Goal: Find specific page/section: Find specific page/section

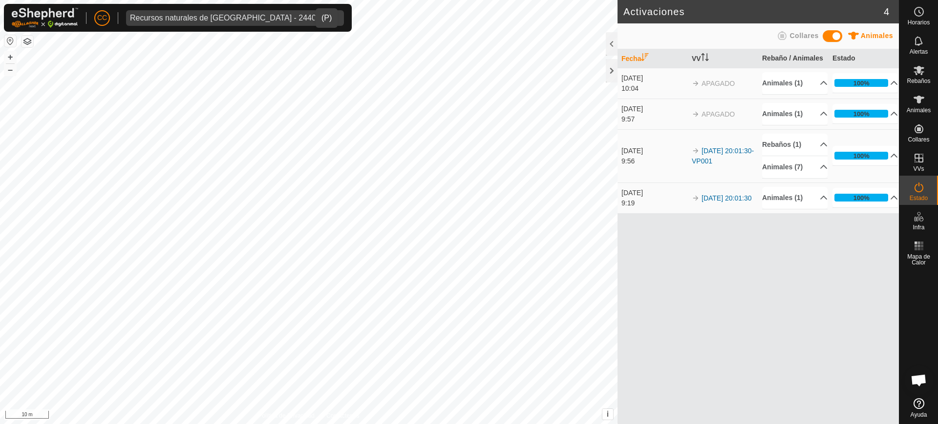
click at [193, 17] on div "Recursos naturales de [GEOGRAPHIC_DATA] - 24403" at bounding box center [225, 18] width 190 height 8
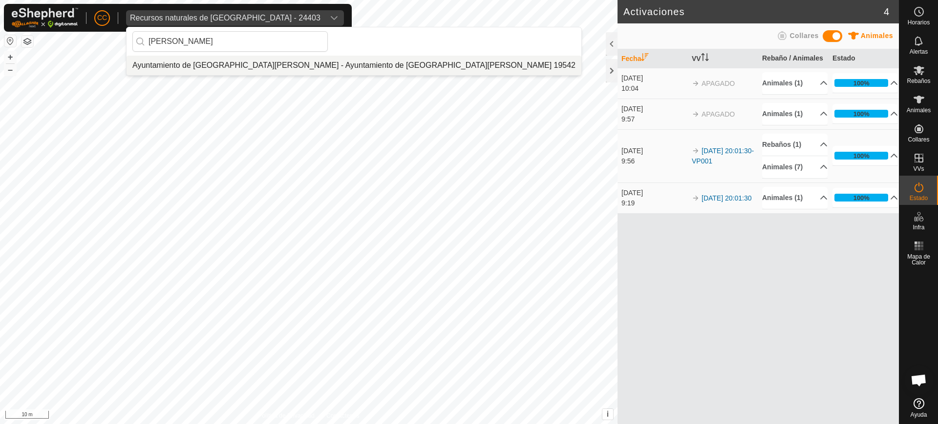
type input "[PERSON_NAME]"
click at [244, 60] on li "Ayuntamiento de [GEOGRAPHIC_DATA][PERSON_NAME] - Ayuntamiento de [GEOGRAPHIC_DA…" at bounding box center [353, 66] width 455 height 20
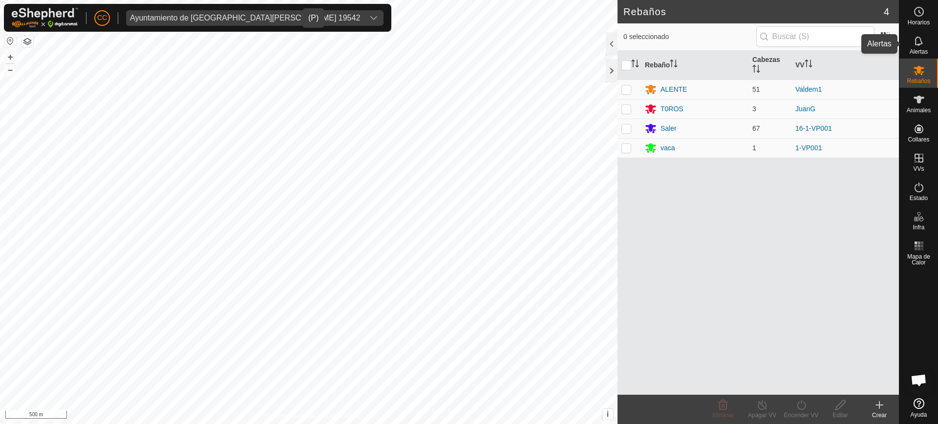
click at [913, 44] on icon at bounding box center [919, 41] width 12 height 12
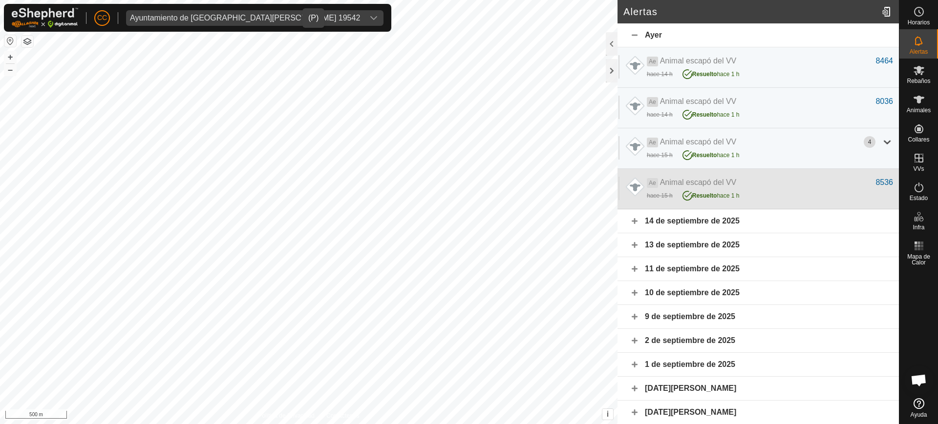
click at [786, 179] on div "Ae Animal escapó del VV" at bounding box center [761, 183] width 229 height 12
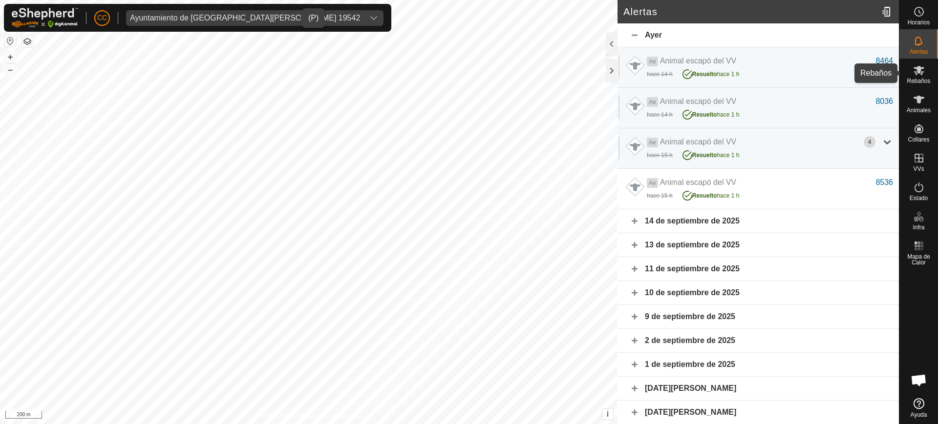
drag, startPoint x: 920, startPoint y: 79, endPoint x: 920, endPoint y: 87, distance: 8.3
click at [918, 80] on span "Rebaños" at bounding box center [917, 81] width 23 height 6
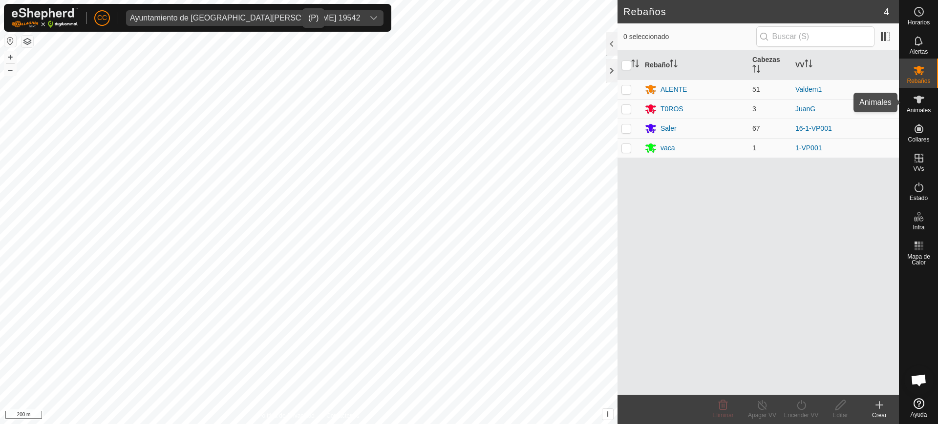
click at [926, 104] on es-animals-svg-icon at bounding box center [919, 100] width 18 height 16
click at [920, 102] on icon at bounding box center [918, 100] width 11 height 8
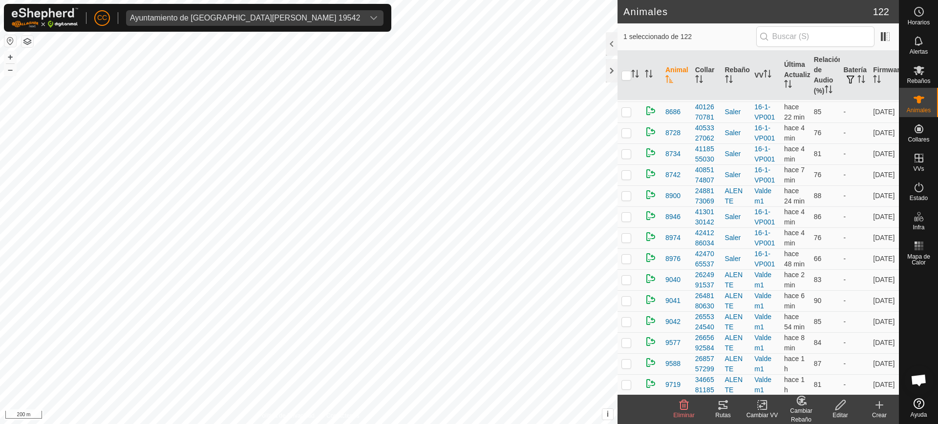
scroll to position [2268, 0]
click at [824, 83] on th "Relación de Audio (%)" at bounding box center [825, 76] width 30 height 50
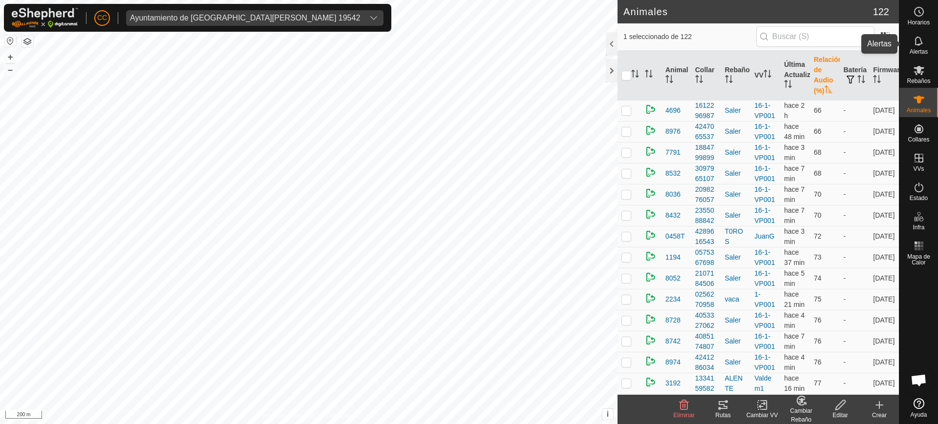
click at [919, 39] on icon at bounding box center [919, 41] width 12 height 12
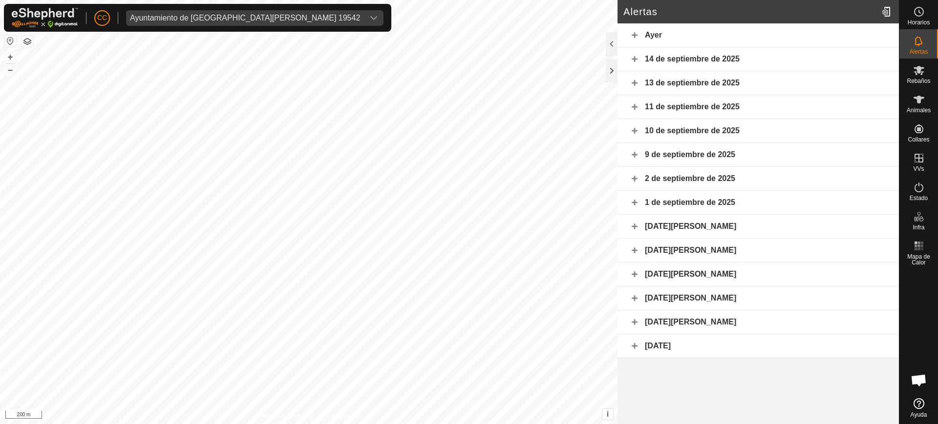
click at [631, 54] on div "14 de septiembre de 2025" at bounding box center [757, 59] width 281 height 24
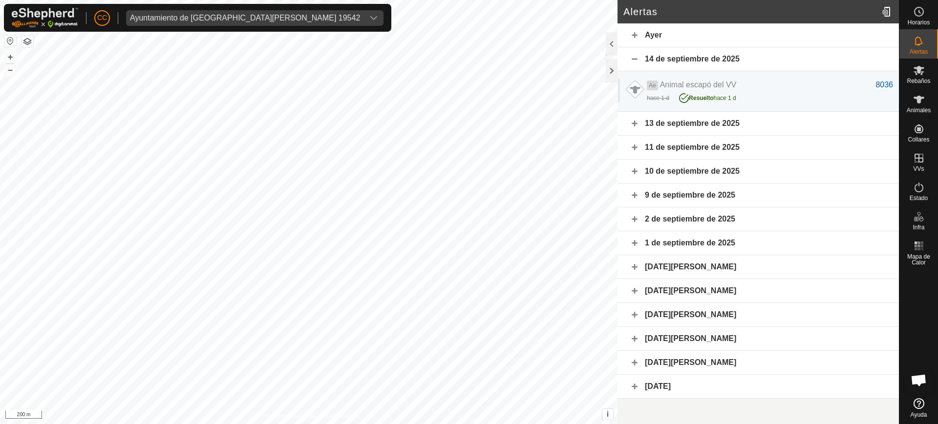
click at [807, 116] on div "13 de septiembre de 2025" at bounding box center [757, 124] width 281 height 24
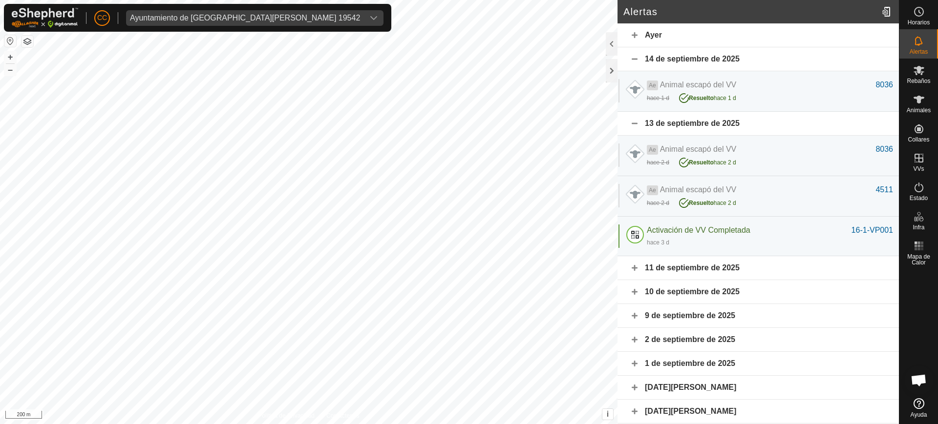
click at [752, 35] on div "Ayer" at bounding box center [757, 35] width 281 height 24
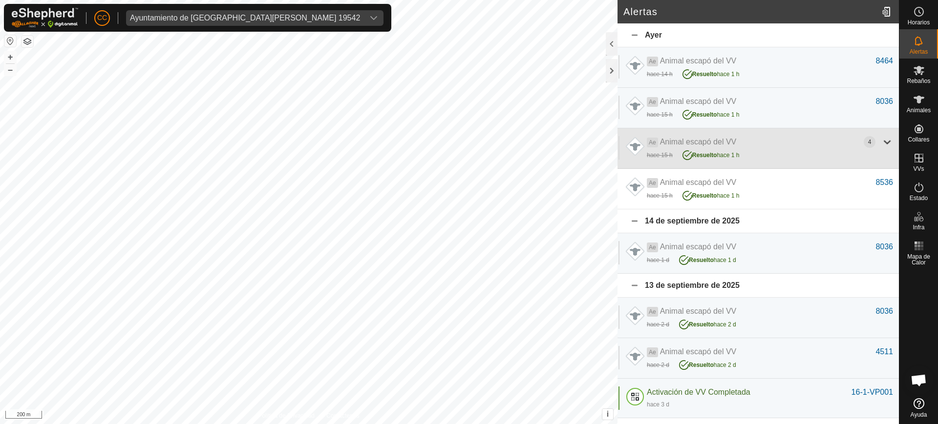
click at [884, 140] on div "Ae Animal escapó del VV 4 hace 15 h Resuelto hace 1 h" at bounding box center [757, 148] width 281 height 41
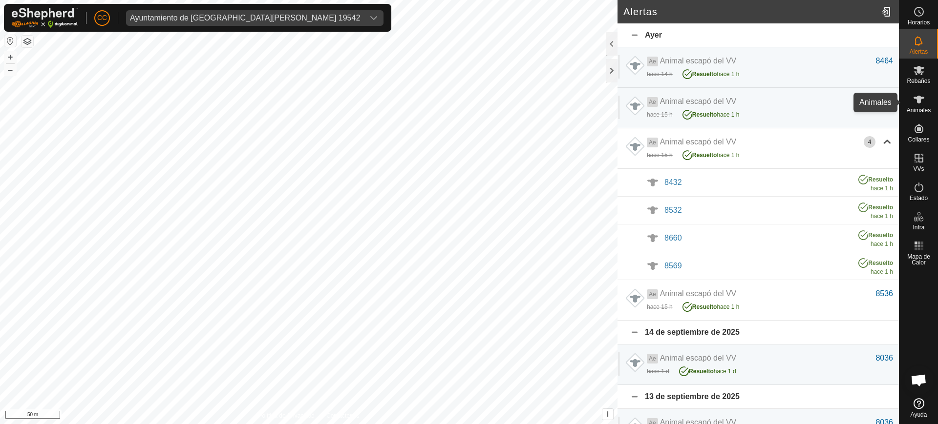
click at [915, 100] on icon at bounding box center [919, 100] width 12 height 12
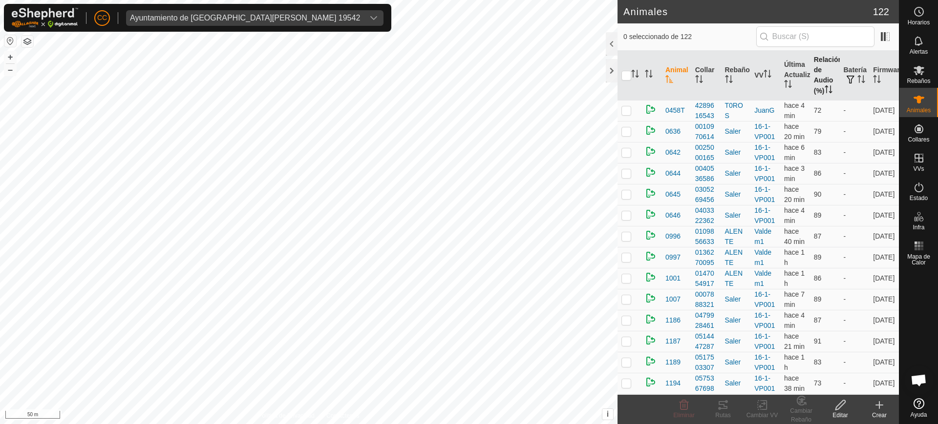
click at [824, 77] on th "Relación de Audio (%)" at bounding box center [825, 76] width 30 height 50
click at [670, 79] on icon "Activar para ordenar" at bounding box center [669, 79] width 8 height 8
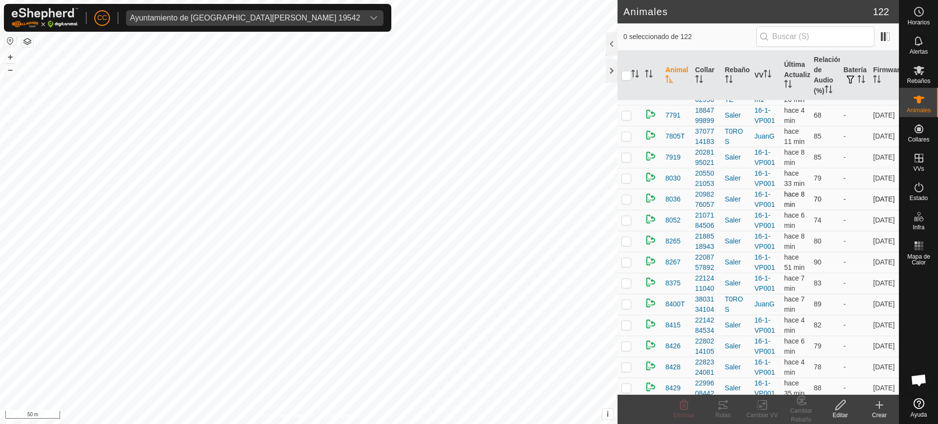
click at [625, 198] on p-checkbox at bounding box center [626, 199] width 10 height 8
checkbox input "true"
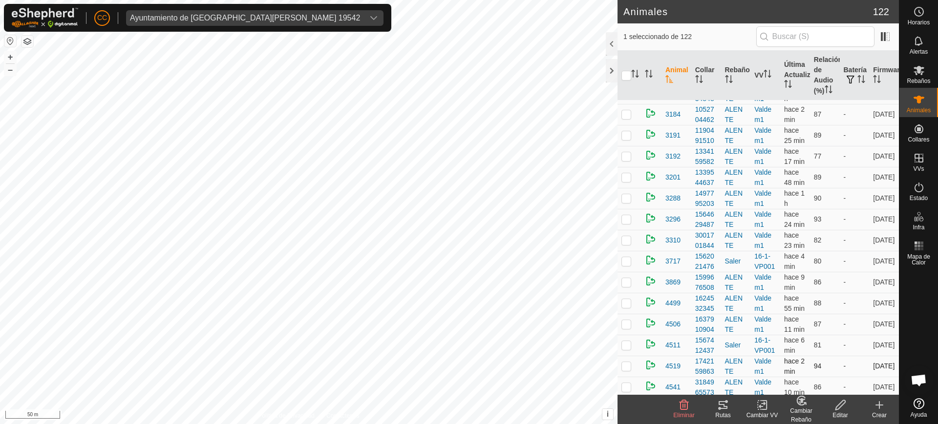
scroll to position [916, 0]
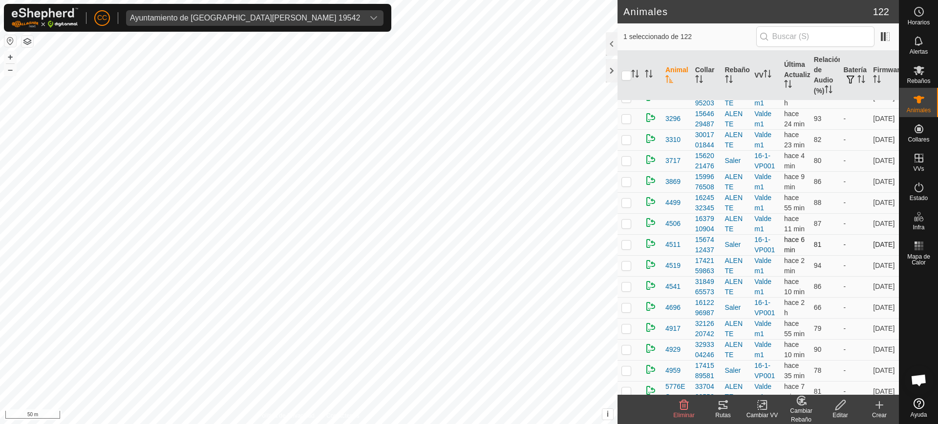
click at [625, 243] on p-checkbox at bounding box center [626, 245] width 10 height 8
checkbox input "true"
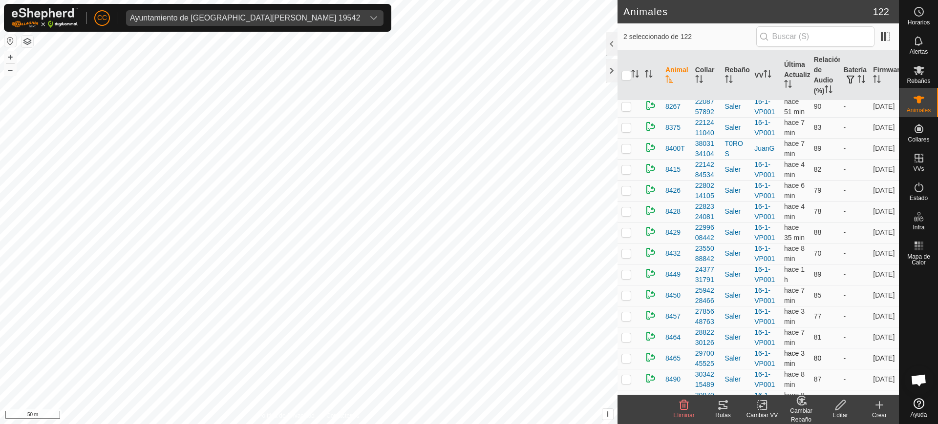
scroll to position [1648, 0]
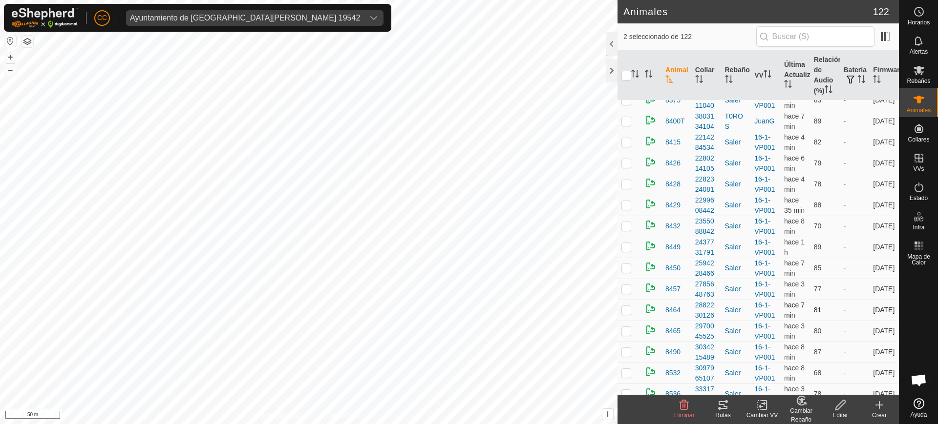
click at [625, 310] on p-checkbox at bounding box center [626, 310] width 10 height 8
checkbox input "true"
click at [628, 226] on p-checkbox at bounding box center [626, 226] width 10 height 8
checkbox input "true"
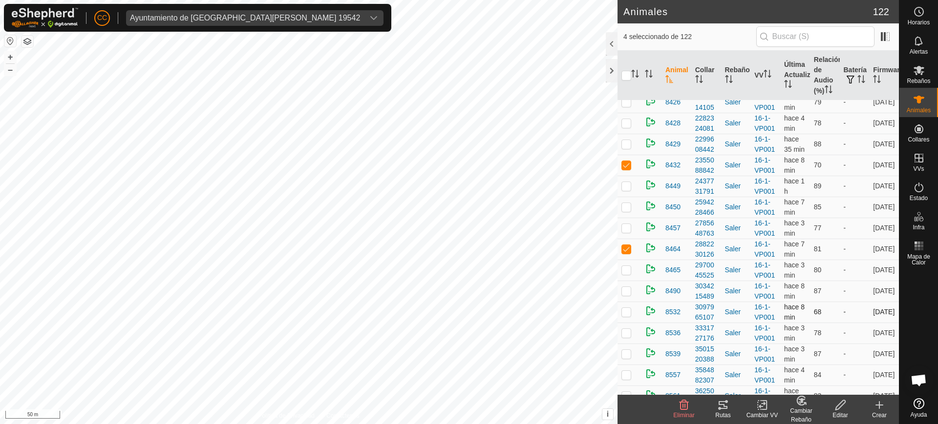
click at [622, 311] on p-checkbox at bounding box center [626, 312] width 10 height 8
checkbox input "true"
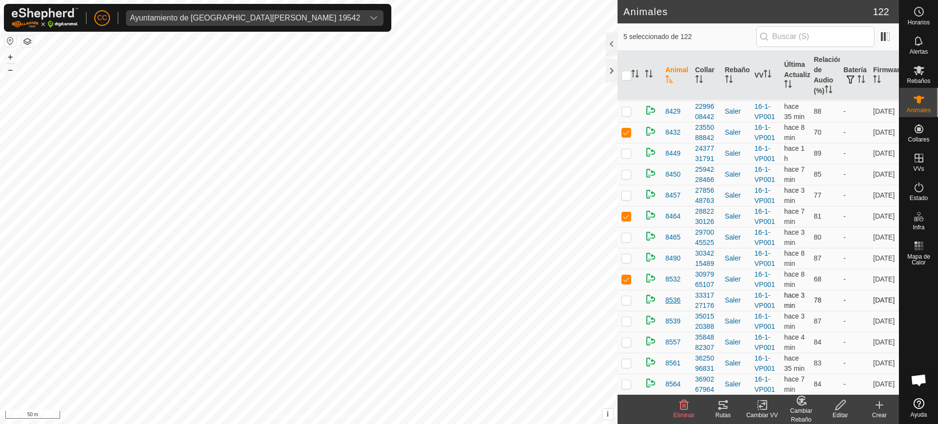
scroll to position [1954, 0]
click at [620, 300] on td at bounding box center [628, 299] width 23 height 21
checkbox input "true"
click at [623, 383] on p-checkbox at bounding box center [626, 383] width 10 height 8
checkbox input "true"
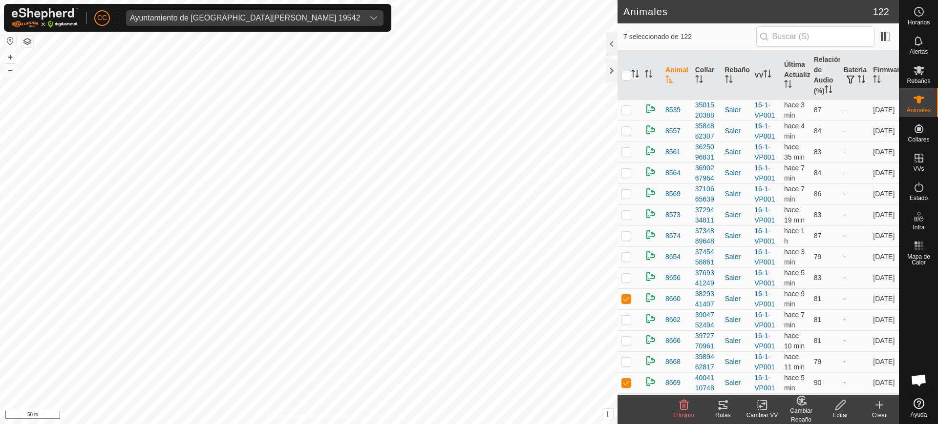
click at [635, 72] on icon "Activar para ordenar" at bounding box center [635, 74] width 8 height 8
click at [750, 34] on span "7 seleccionado de 122" at bounding box center [689, 37] width 133 height 10
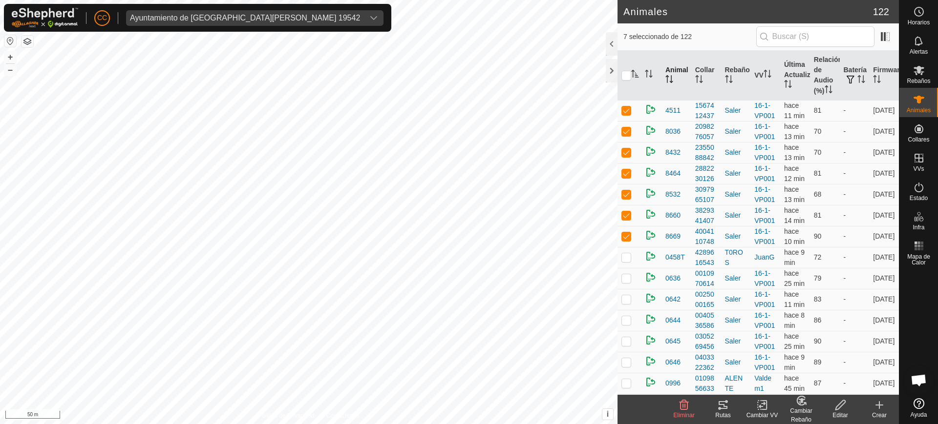
click at [922, 325] on div at bounding box center [918, 332] width 39 height 125
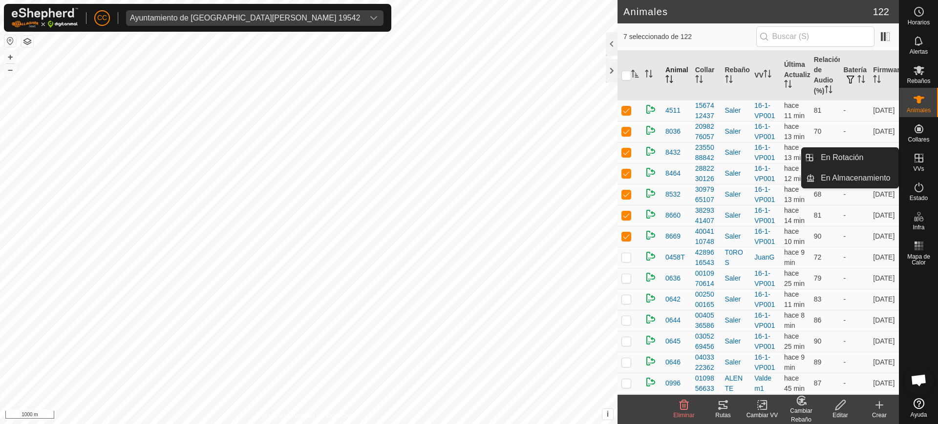
click at [925, 154] on es-virtualpaddocks-svg-icon at bounding box center [919, 158] width 18 height 16
click at [840, 147] on div "En Rotación En Almacenamiento" at bounding box center [850, 167] width 98 height 41
click at [841, 156] on link "En Rotación" at bounding box center [857, 158] width 84 height 20
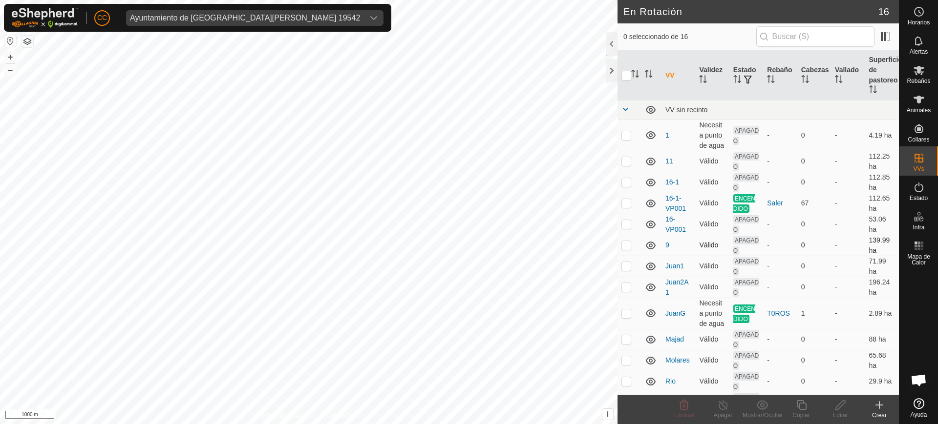
checkbox input "true"
click at [925, 46] on es-notification-svg-icon at bounding box center [919, 41] width 18 height 16
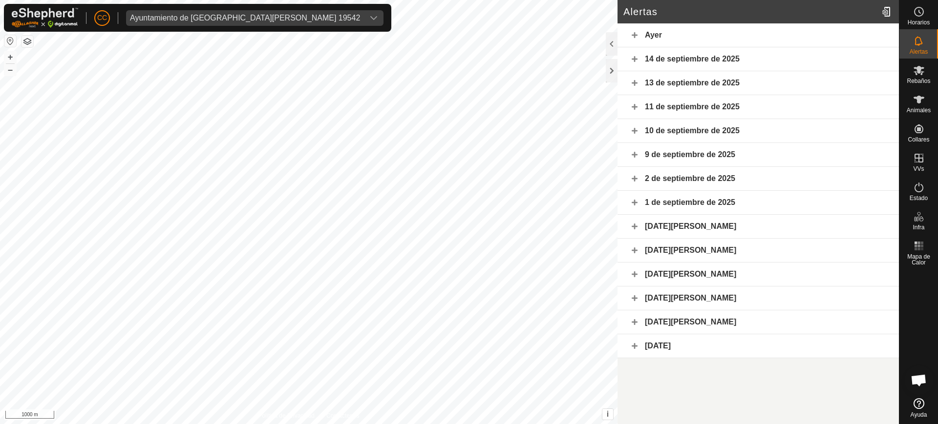
click at [659, 325] on div "[DATE][PERSON_NAME]" at bounding box center [757, 323] width 281 height 24
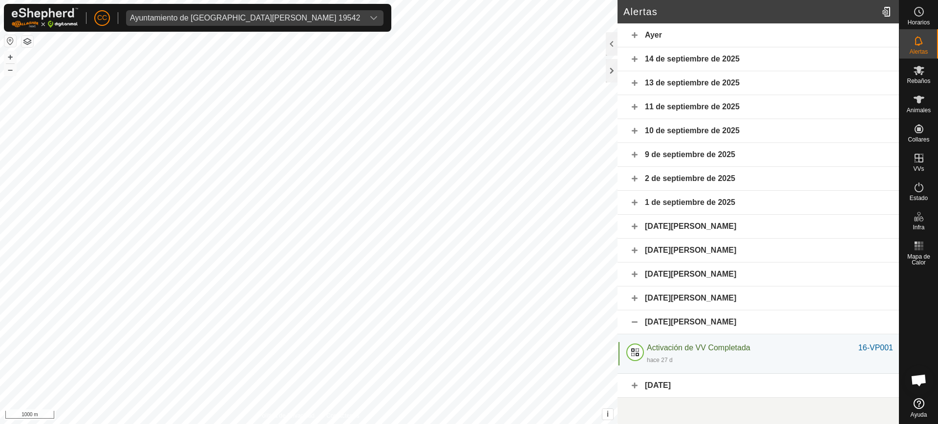
click at [675, 301] on div "[DATE][PERSON_NAME]" at bounding box center [757, 299] width 281 height 24
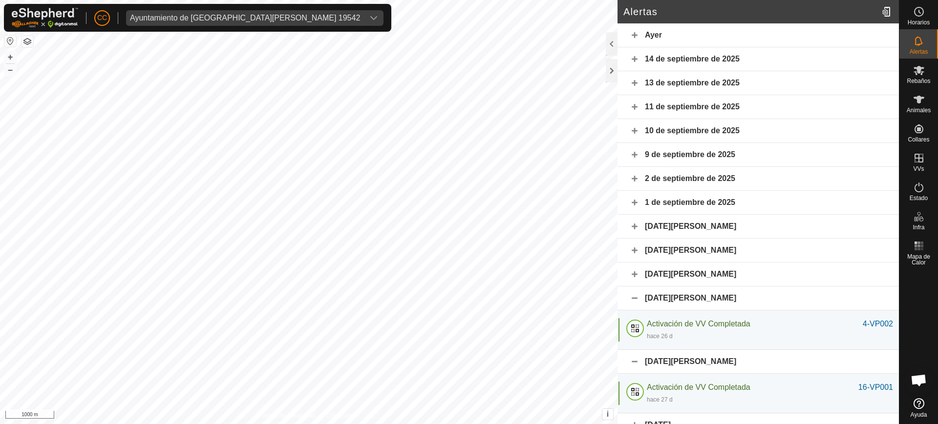
click at [690, 283] on div "[DATE][PERSON_NAME]" at bounding box center [757, 275] width 281 height 24
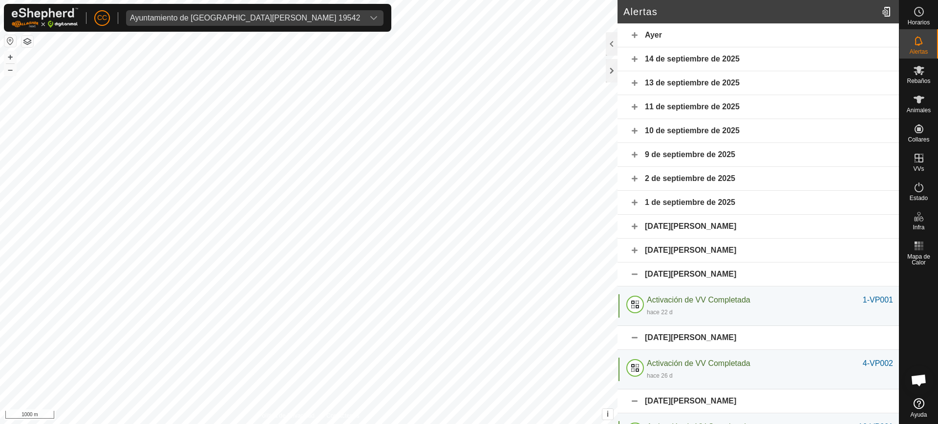
click at [682, 241] on div "[DATE][PERSON_NAME]" at bounding box center [757, 251] width 281 height 24
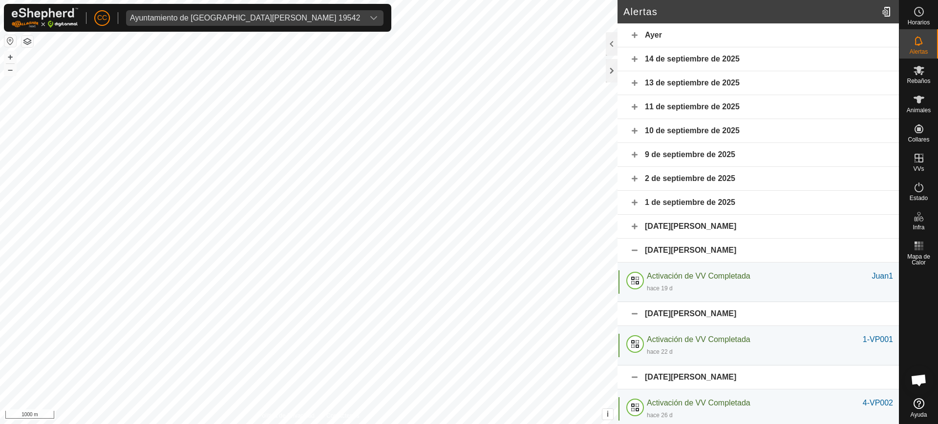
click at [681, 226] on div "[DATE][PERSON_NAME]" at bounding box center [757, 227] width 281 height 24
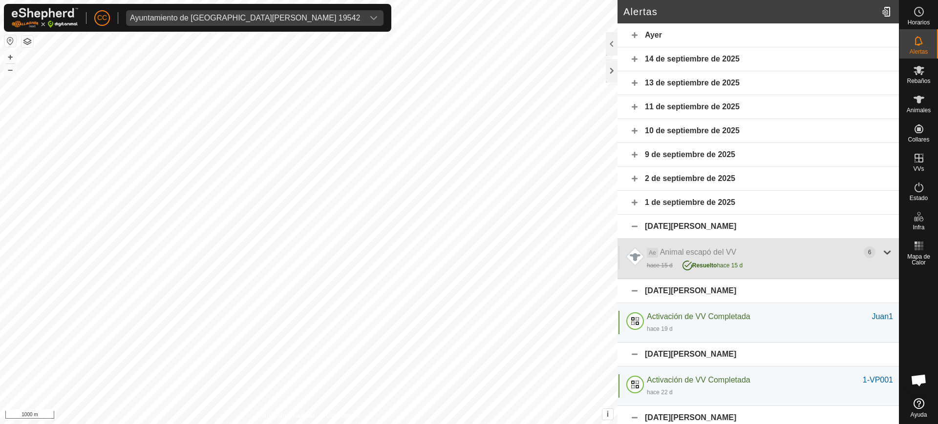
click at [749, 261] on div "hace 15 d Resuelto hace 15 d" at bounding box center [770, 264] width 246 height 13
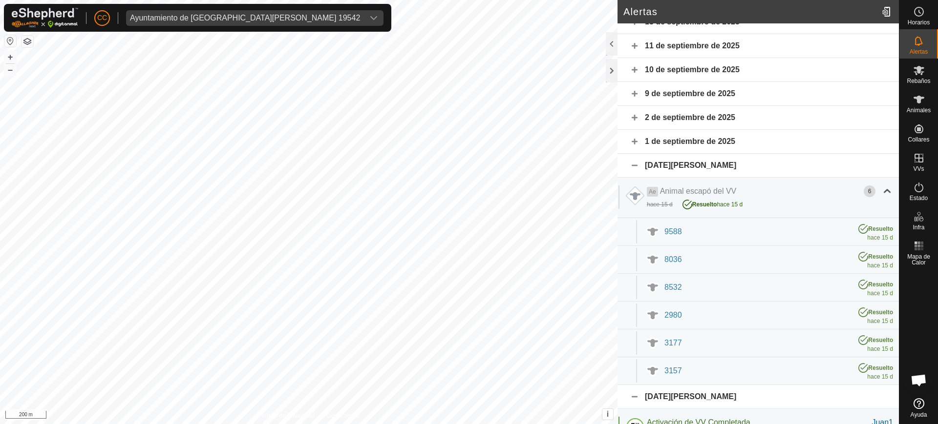
scroll to position [122, 0]
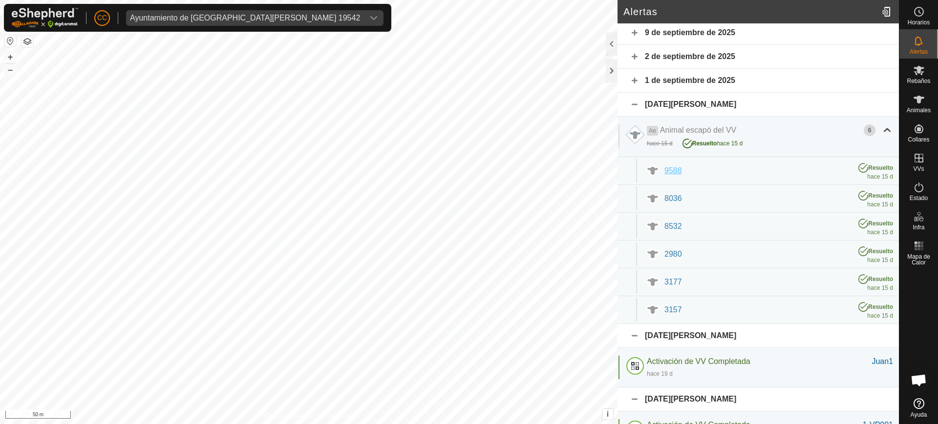
click at [697, 174] on div "9588" at bounding box center [756, 171] width 184 height 12
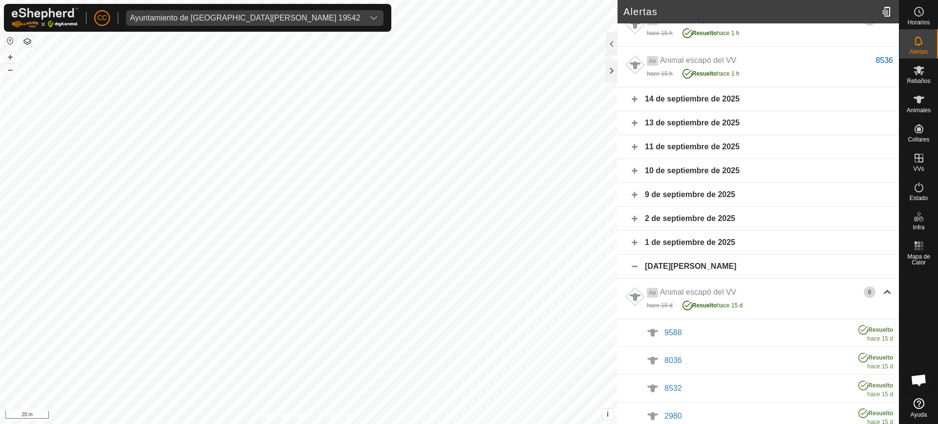
click at [702, 200] on div "9 de septiembre de 2025" at bounding box center [757, 195] width 281 height 24
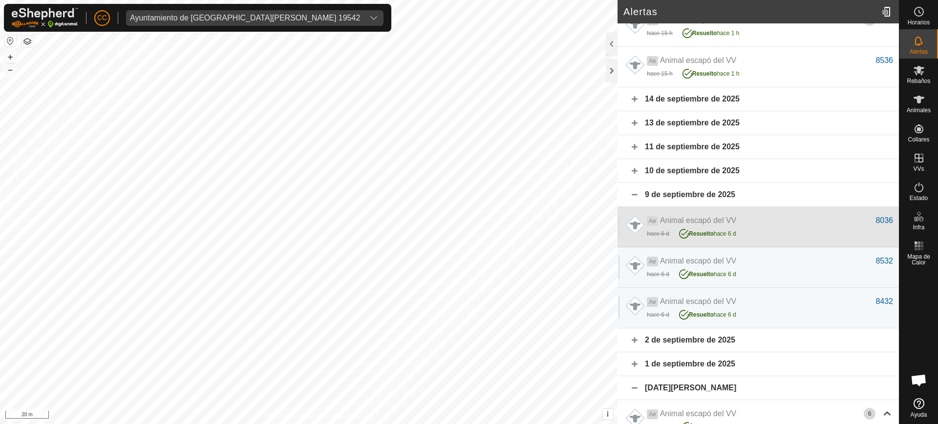
click at [758, 226] on div "Ae Animal escapó del VV" at bounding box center [761, 221] width 229 height 12
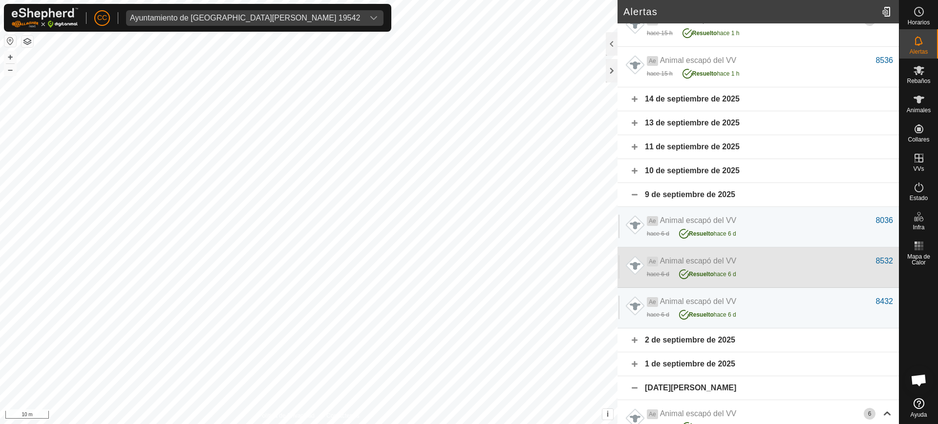
click at [755, 267] on div "hace 6 d Resuelto hace 6 d" at bounding box center [770, 273] width 246 height 13
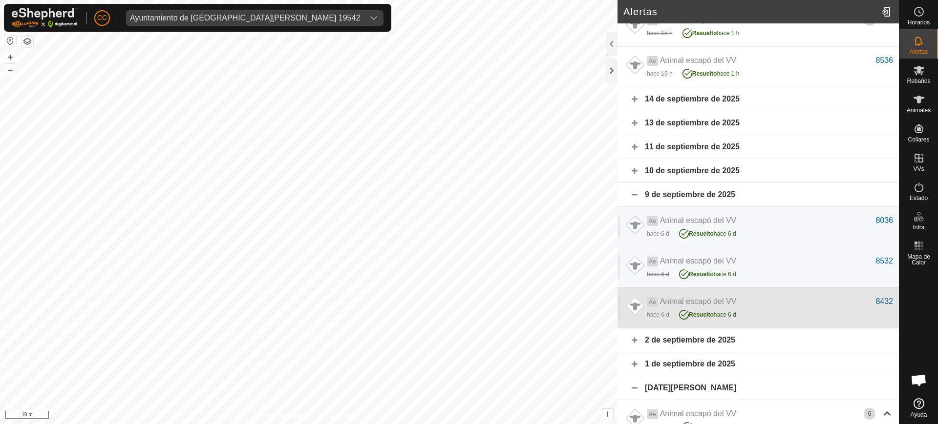
click at [755, 305] on div "Ae Animal escapó del VV" at bounding box center [761, 302] width 229 height 12
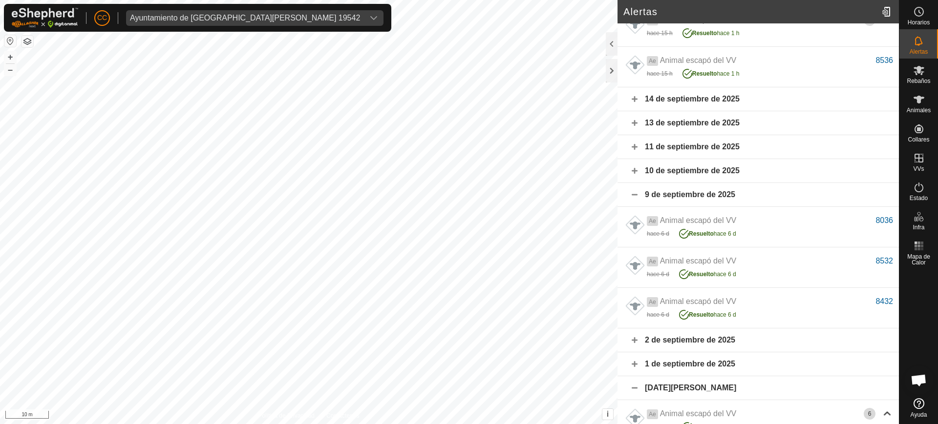
click at [695, 197] on div "9 de septiembre de 2025" at bounding box center [757, 195] width 281 height 24
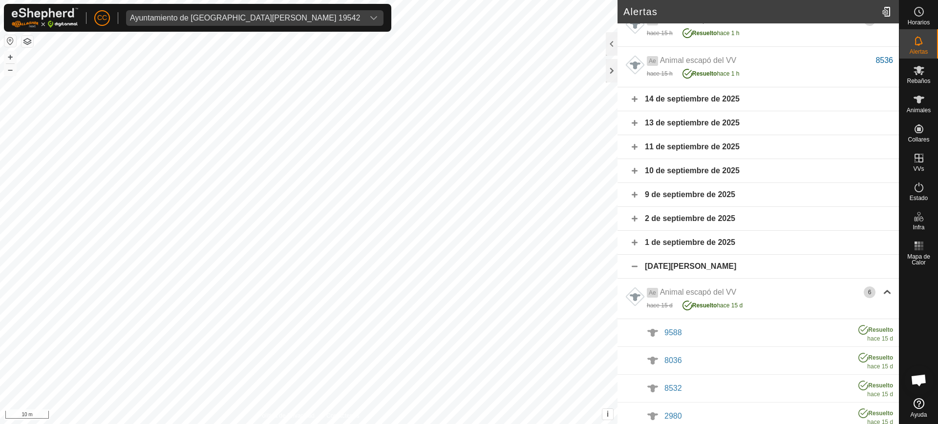
click at [701, 171] on div "10 de septiembre de 2025" at bounding box center [757, 171] width 281 height 24
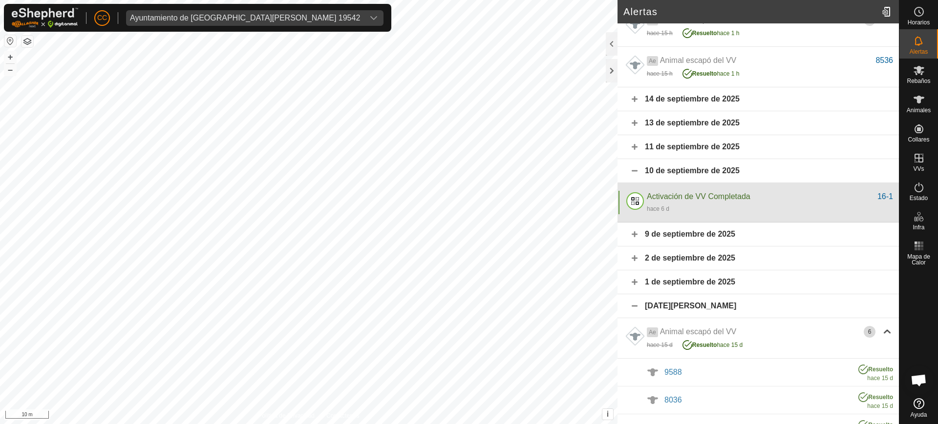
click at [710, 203] on div "hace 6 d" at bounding box center [770, 209] width 246 height 12
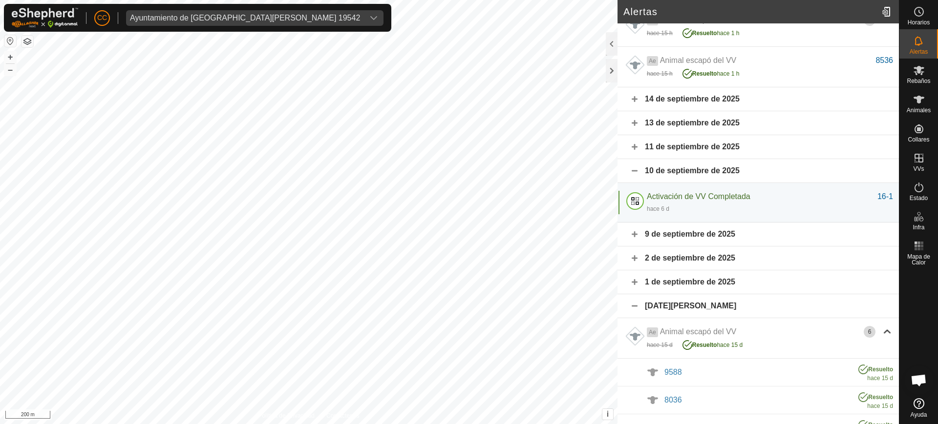
click at [698, 150] on div "11 de septiembre de 2025" at bounding box center [757, 147] width 281 height 24
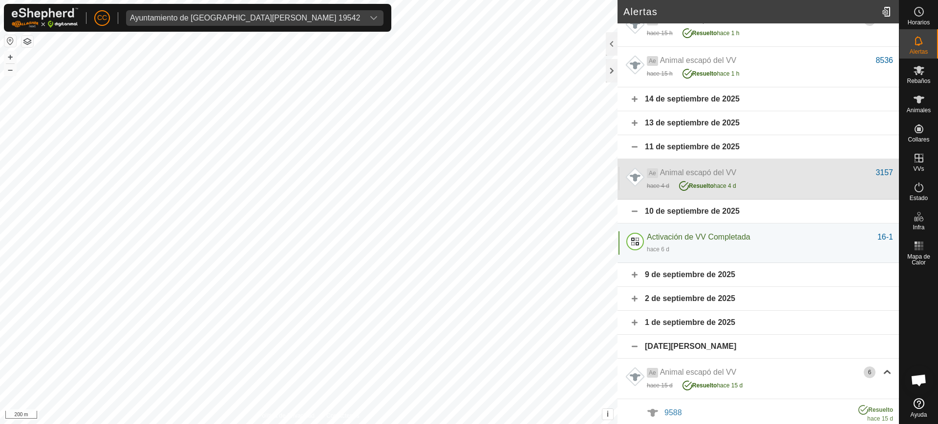
click at [786, 180] on div "hace 4 d Resuelto hace 4 d" at bounding box center [770, 185] width 246 height 13
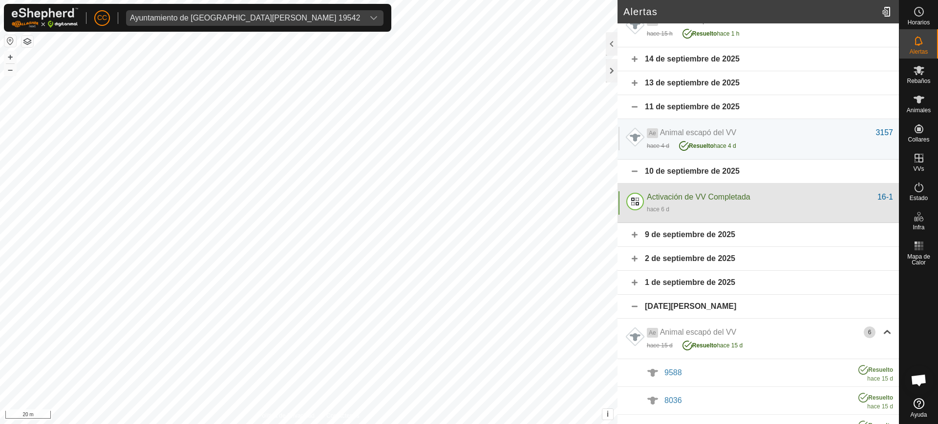
scroll to position [183, 0]
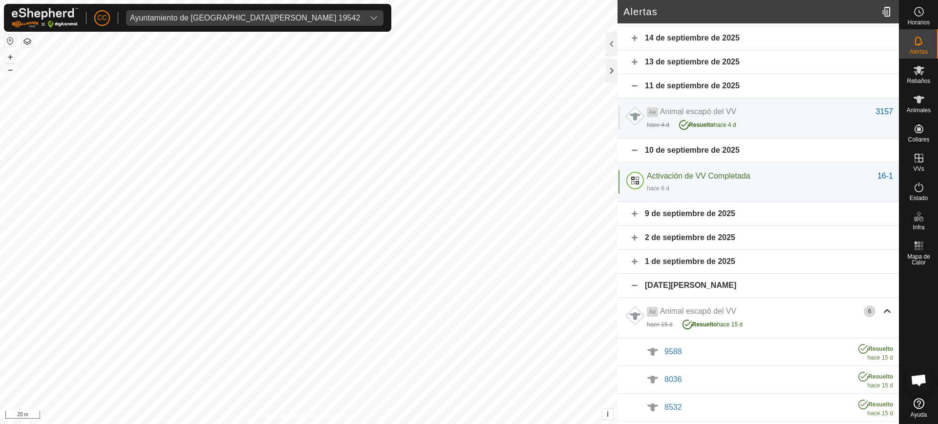
click at [724, 70] on div "13 de septiembre de 2025" at bounding box center [757, 62] width 281 height 24
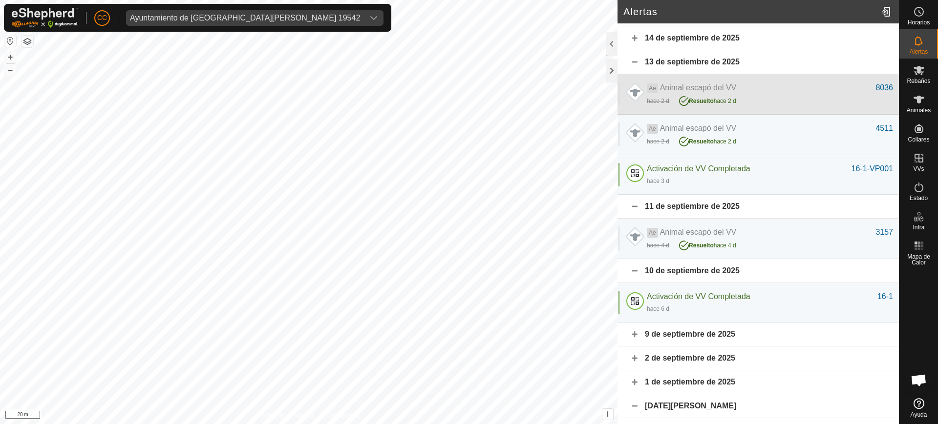
click at [723, 99] on div "Resuelto hace 2 d" at bounding box center [707, 100] width 57 height 12
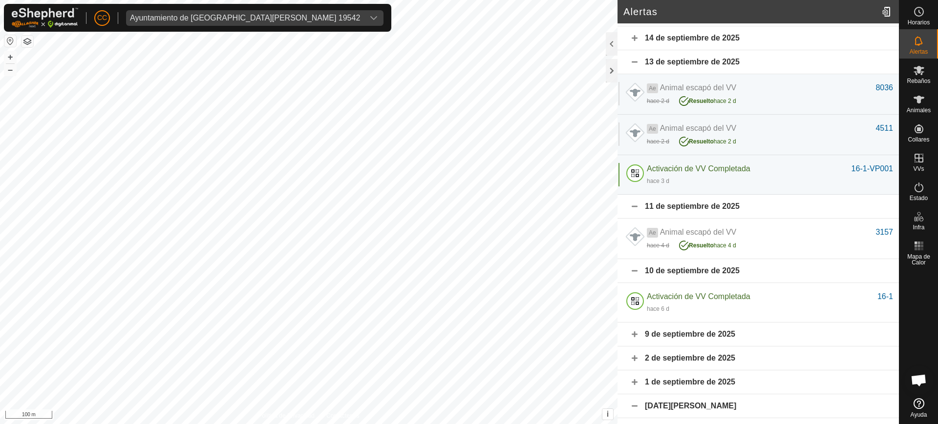
click at [747, 46] on div "14 de septiembre de 2025" at bounding box center [757, 38] width 281 height 24
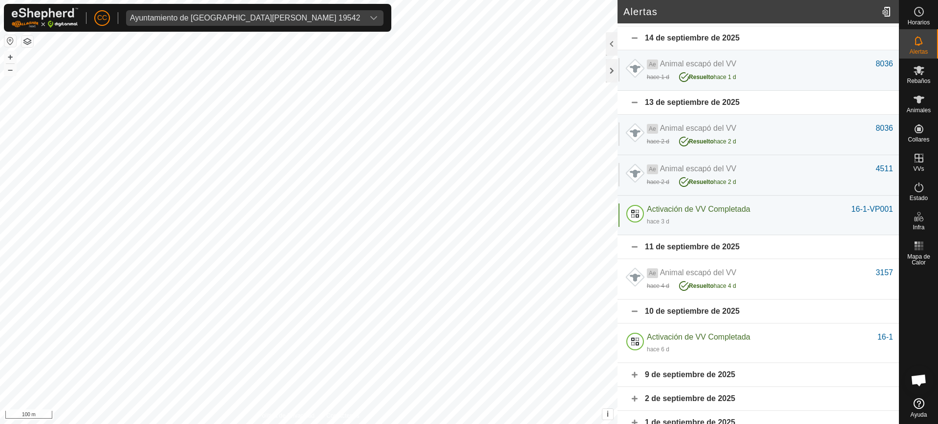
click at [753, 29] on div "14 de septiembre de 2025" at bounding box center [757, 38] width 281 height 24
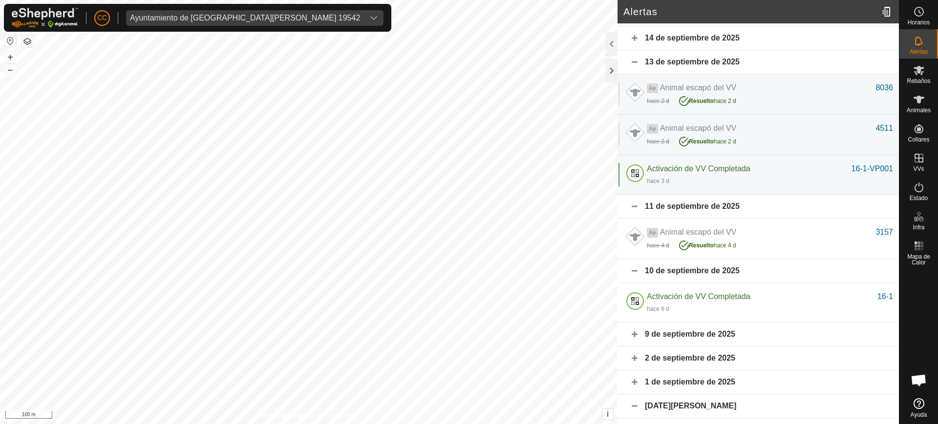
click at [759, 41] on div "14 de septiembre de 2025" at bounding box center [757, 38] width 281 height 24
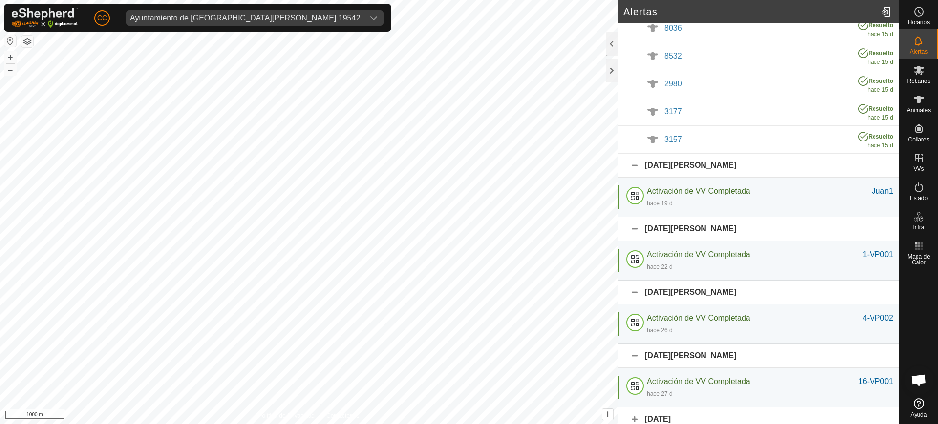
scroll to position [703, 0]
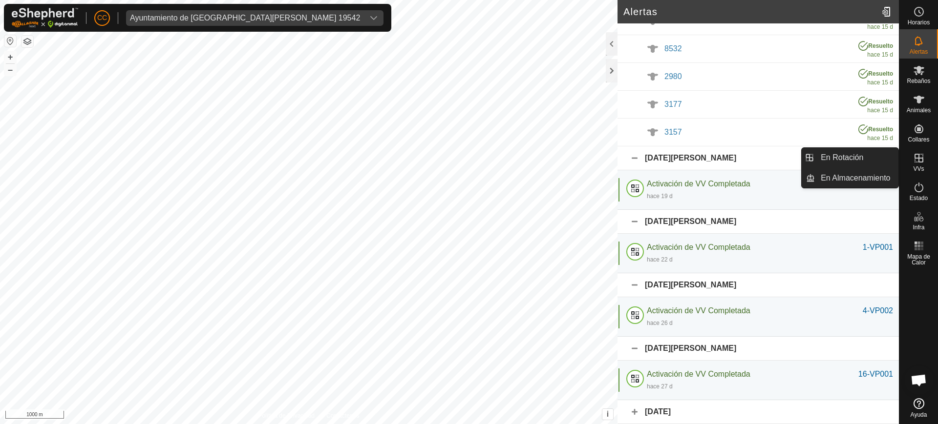
click at [874, 188] on div "En Rotación En Almacenamiento" at bounding box center [850, 167] width 98 height 41
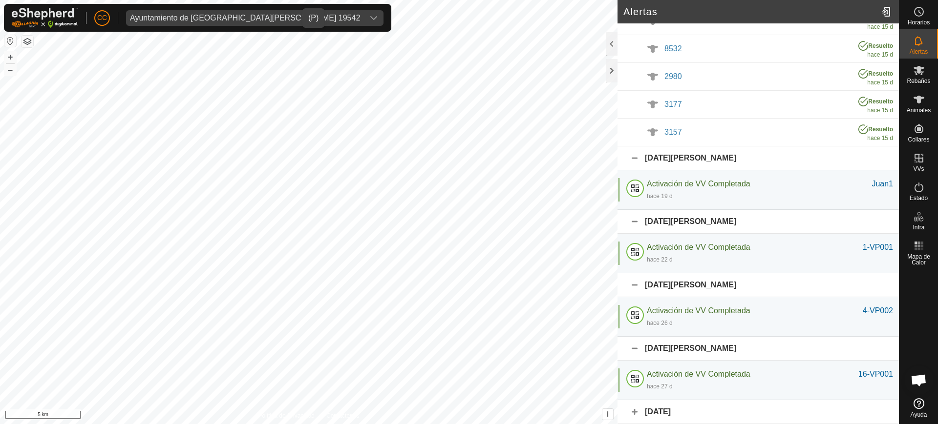
click at [190, 13] on span "Ayuntamiento de [GEOGRAPHIC_DATA][PERSON_NAME] 19542" at bounding box center [245, 18] width 238 height 16
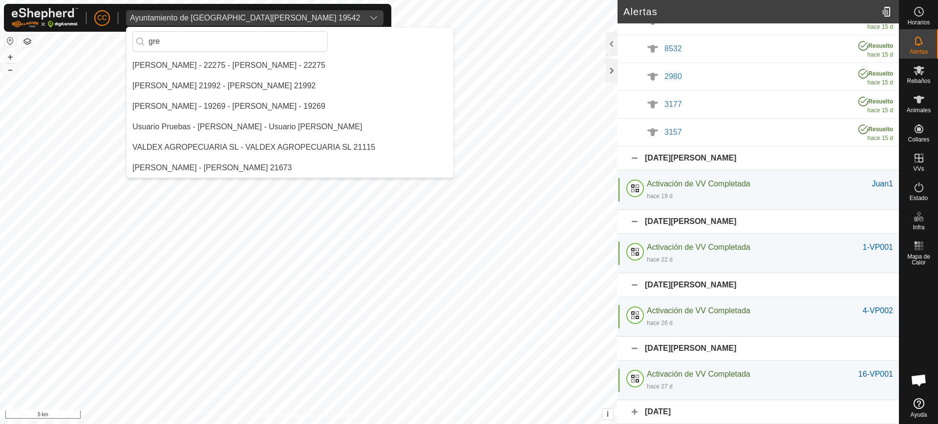
scroll to position [0, 0]
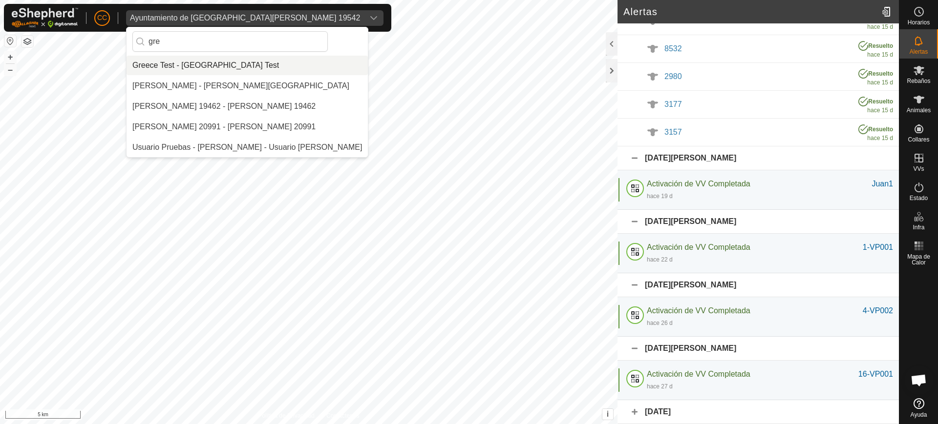
type input "gre"
click at [212, 60] on li "Greece Test - [GEOGRAPHIC_DATA] Test" at bounding box center [246, 66] width 241 height 20
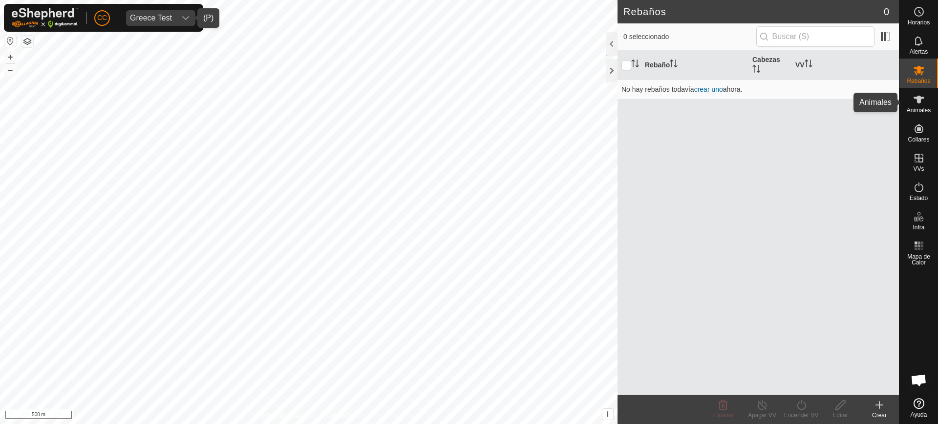
click at [902, 107] on div "Animales" at bounding box center [918, 102] width 39 height 29
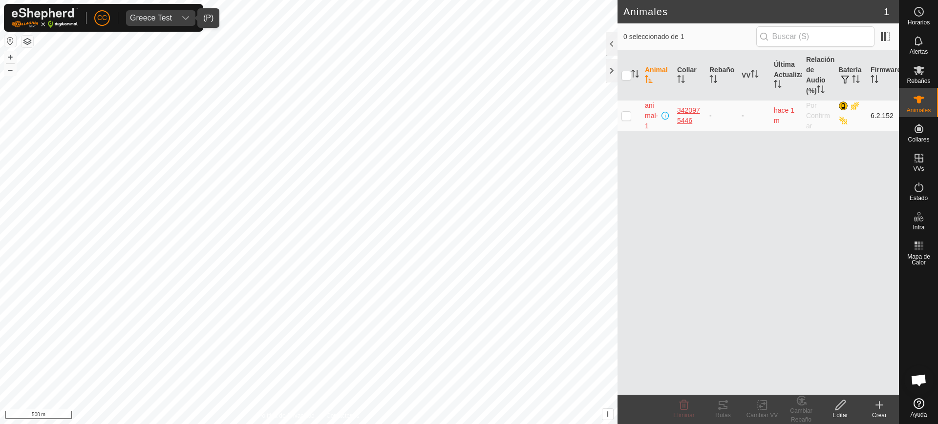
drag, startPoint x: 696, startPoint y: 122, endPoint x: 677, endPoint y: 112, distance: 22.1
click at [677, 112] on div "3420975446" at bounding box center [689, 115] width 24 height 21
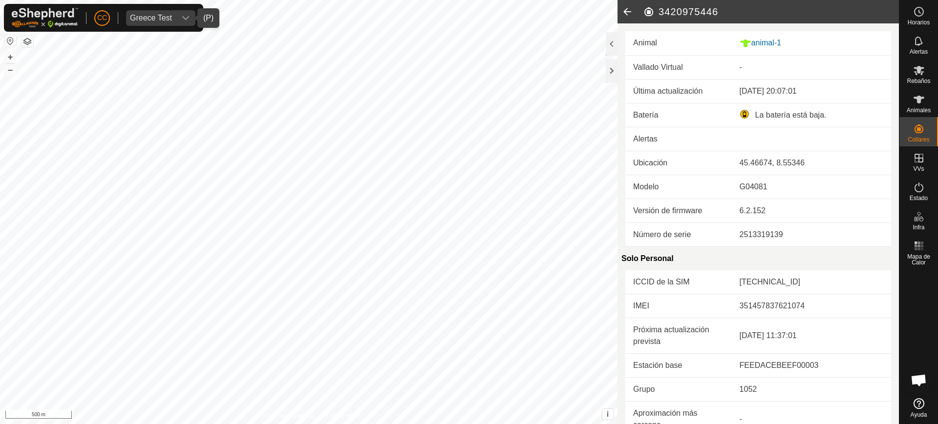
click at [629, 12] on icon at bounding box center [627, 11] width 20 height 23
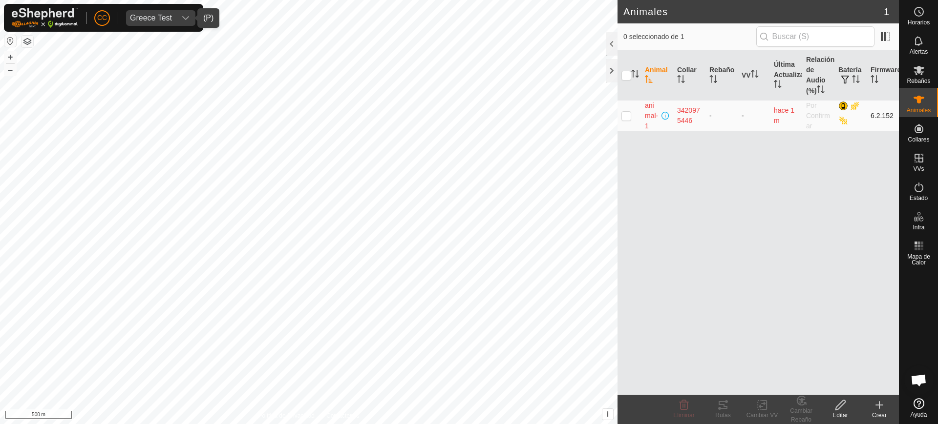
copy div "3420975446"
drag, startPoint x: 698, startPoint y: 123, endPoint x: 676, endPoint y: 104, distance: 28.7
click at [676, 104] on td "3420975446" at bounding box center [689, 115] width 32 height 31
click at [158, 14] on span "Greece Test" at bounding box center [151, 18] width 50 height 16
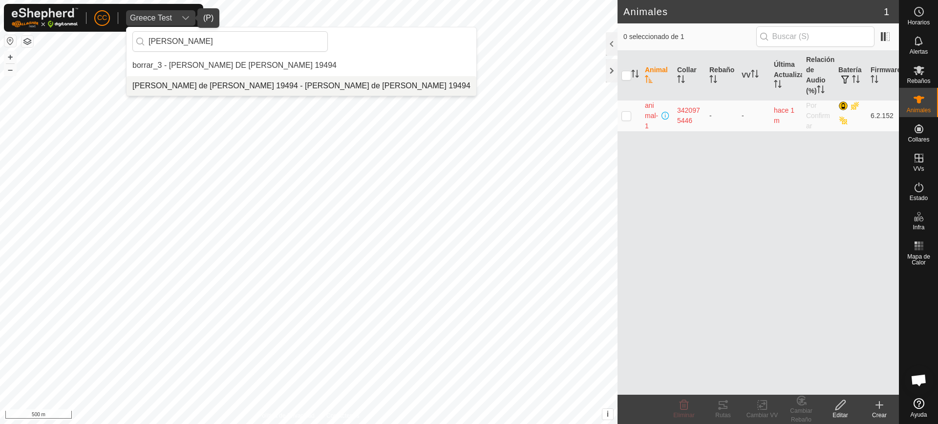
type input "[PERSON_NAME]"
click at [256, 90] on li "[PERSON_NAME] de [PERSON_NAME] 19494 - [PERSON_NAME] de [PERSON_NAME] 19494" at bounding box center [301, 86] width 350 height 20
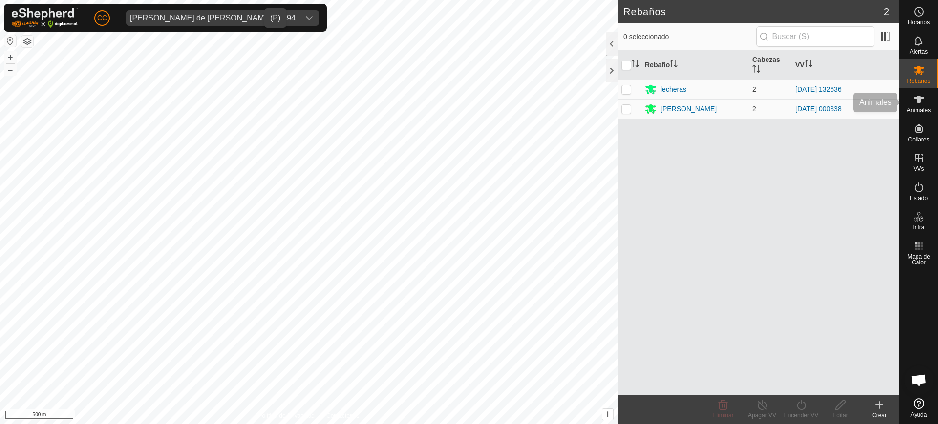
click at [917, 105] on icon at bounding box center [919, 100] width 12 height 12
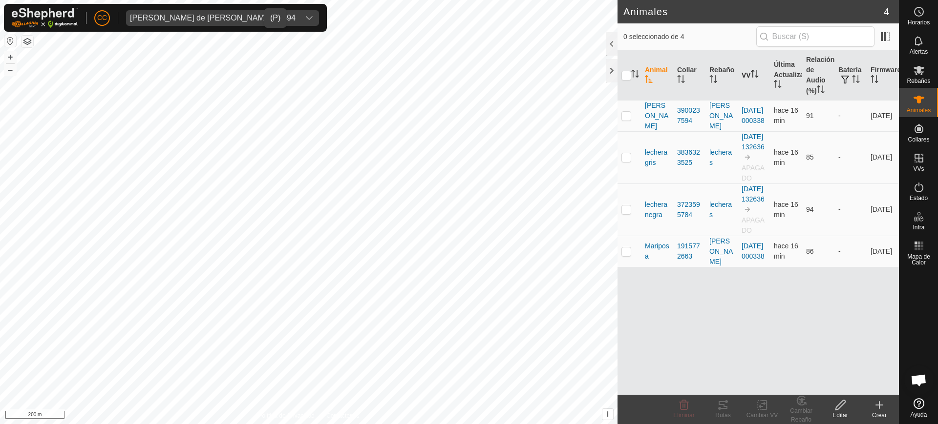
click at [757, 75] on icon "Activar para ordenar" at bounding box center [756, 74] width 1 height 8
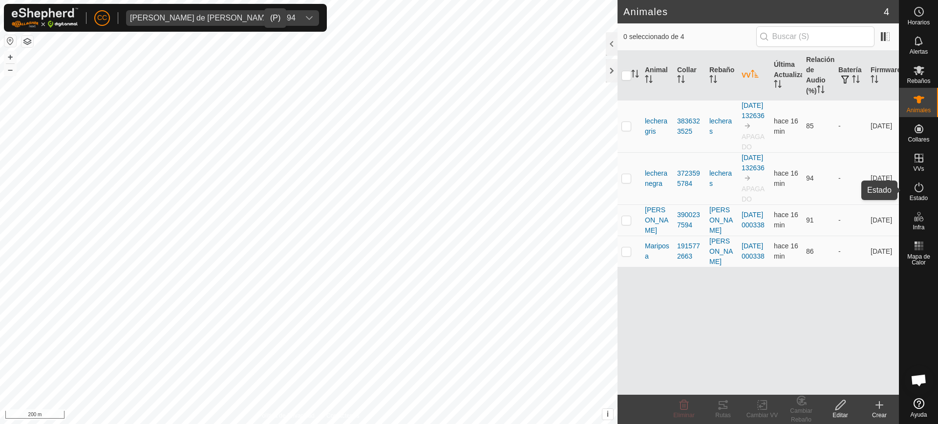
click at [916, 196] on span "Estado" at bounding box center [918, 198] width 18 height 6
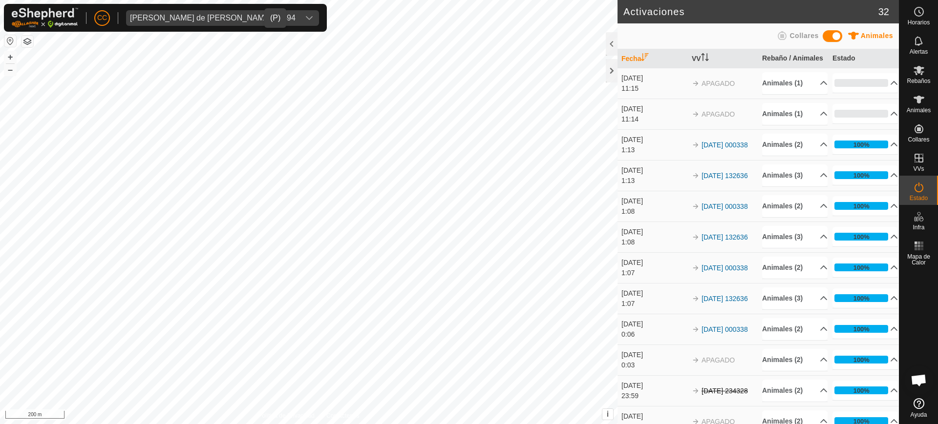
click at [670, 94] on div "11:15" at bounding box center [653, 89] width 65 height 10
click at [915, 109] on span "Animales" at bounding box center [918, 110] width 24 height 6
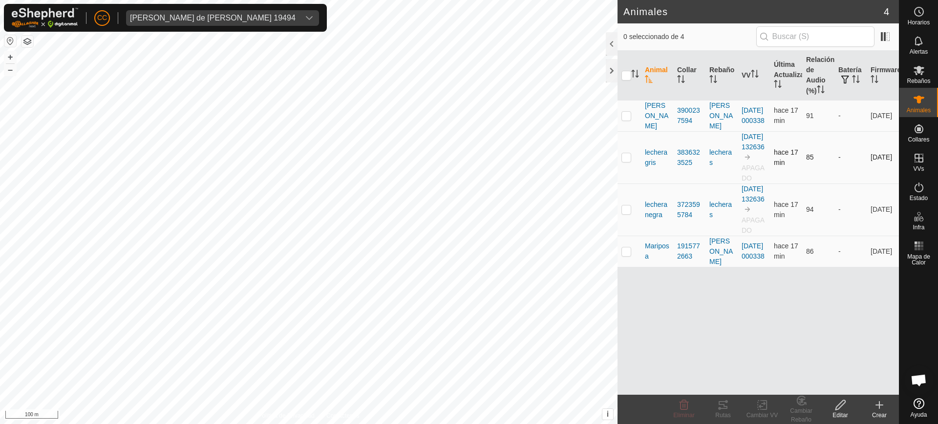
click at [620, 180] on td at bounding box center [628, 157] width 23 height 52
checkbox input "true"
click at [619, 236] on td at bounding box center [628, 210] width 23 height 52
checkbox input "true"
click at [209, 17] on div "[PERSON_NAME] de [PERSON_NAME] 19494" at bounding box center [213, 18] width 166 height 8
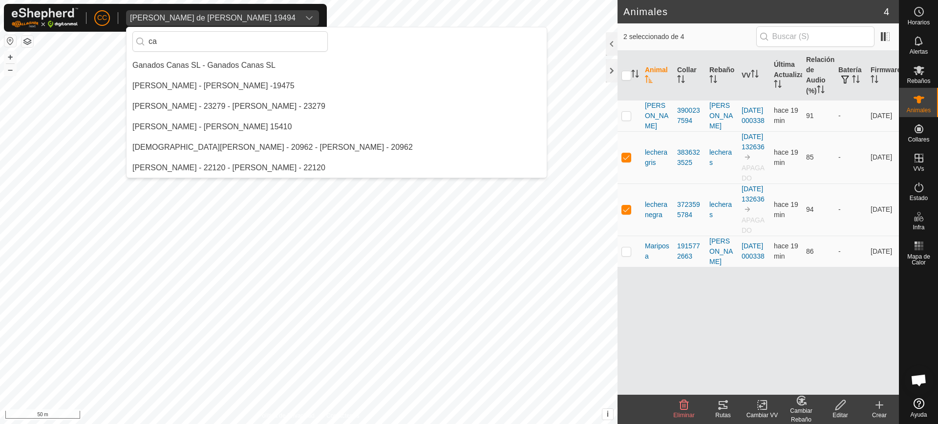
type input "c"
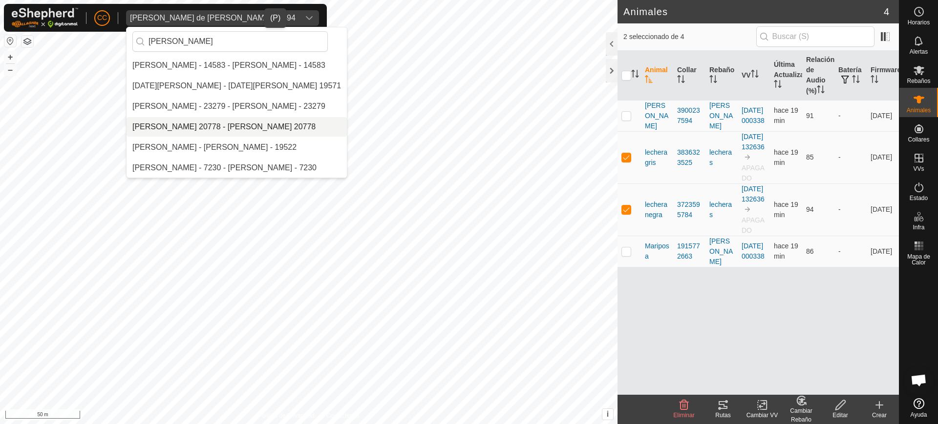
type input "fernandez"
click at [229, 129] on li "[PERSON_NAME] 20778 - [PERSON_NAME] 20778" at bounding box center [236, 127] width 220 height 20
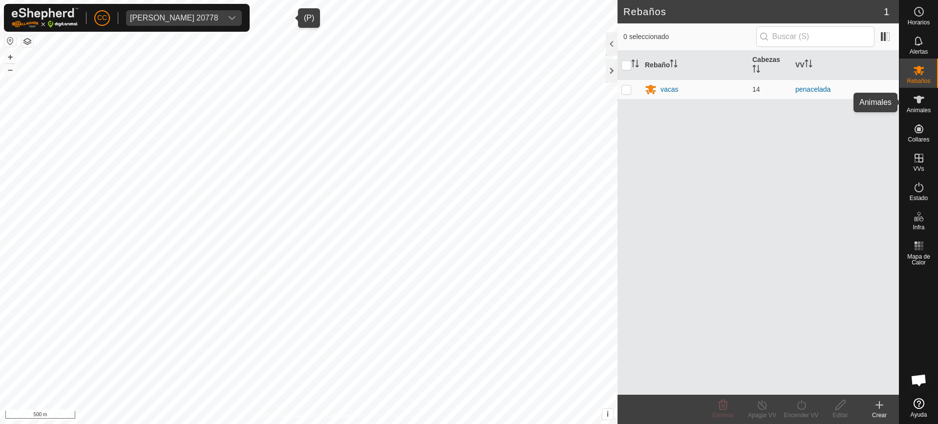
click at [924, 111] on span "Animales" at bounding box center [918, 110] width 24 height 6
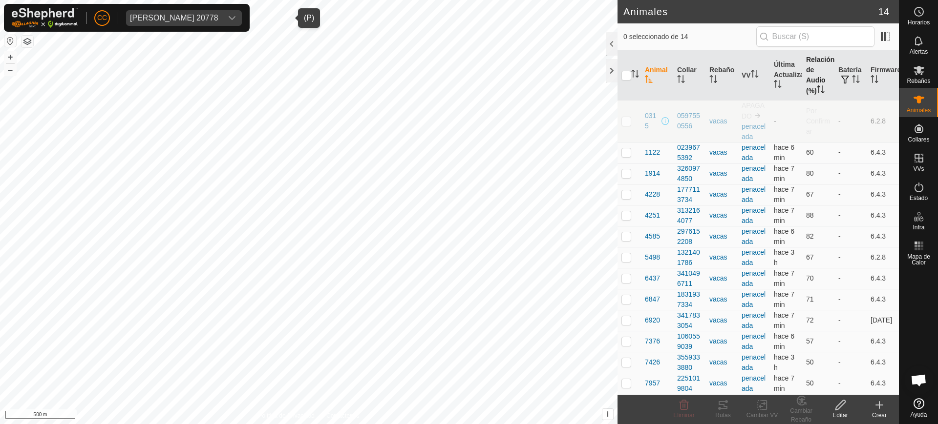
click at [817, 86] on icon "Activar para ordenar" at bounding box center [821, 89] width 8 height 8
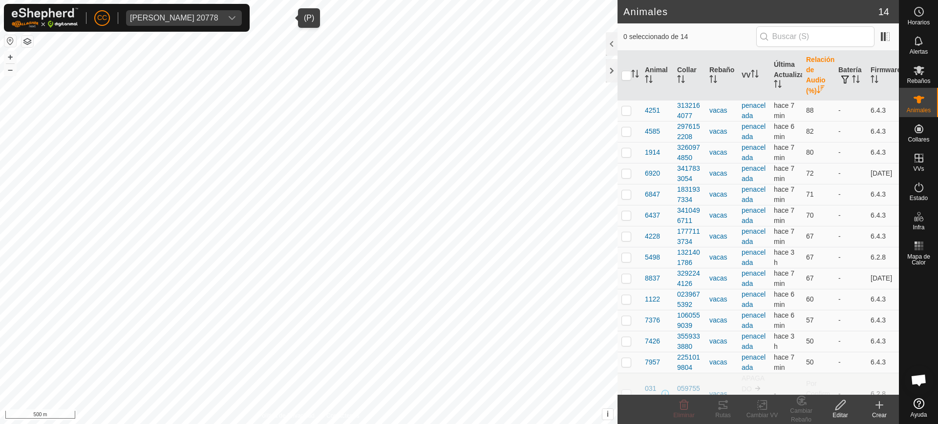
click at [817, 86] on icon "Activar para ordenar" at bounding box center [821, 89] width 8 height 8
click at [627, 122] on p-checkbox at bounding box center [626, 121] width 10 height 8
checkbox input "true"
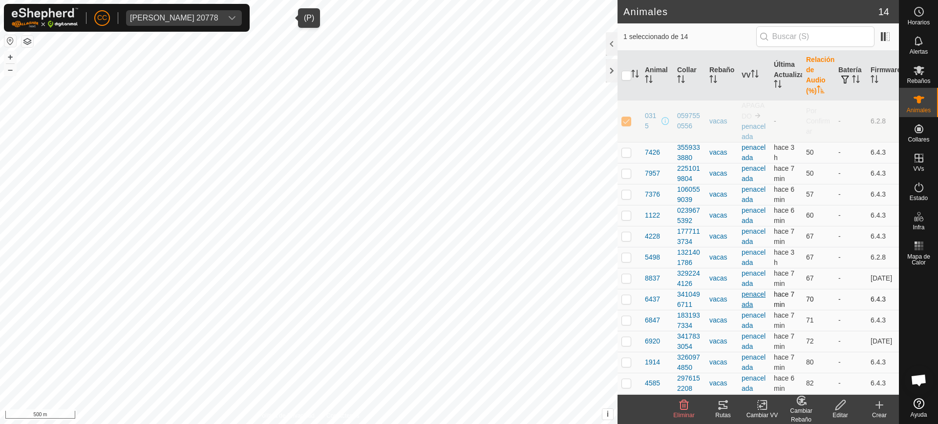
scroll to position [21, 0]
click at [924, 405] on link "Ayuda" at bounding box center [918, 408] width 39 height 27
click at [218, 14] on div "Jose Antonio Fernandez Gutierrez 20778" at bounding box center [174, 18] width 88 height 8
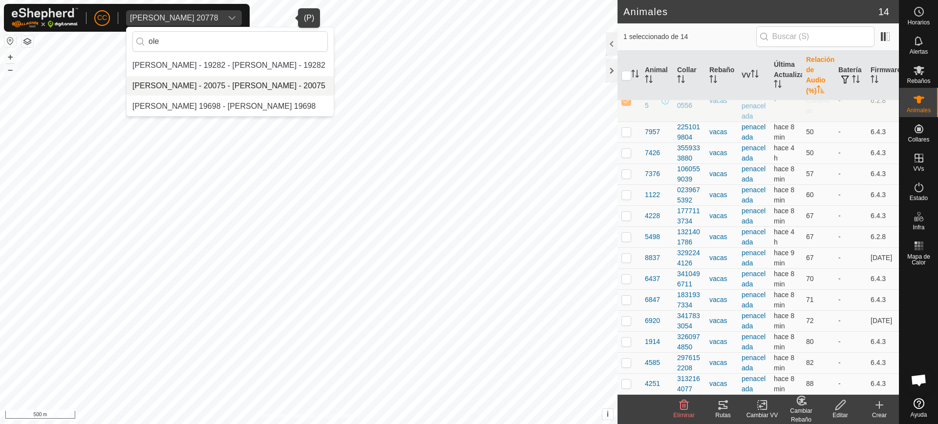
scroll to position [0, 0]
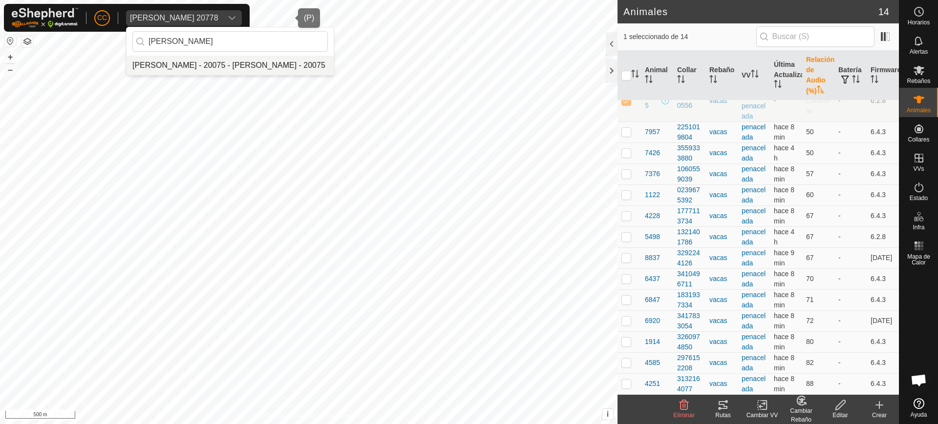
type input "oleg"
click at [197, 64] on li "[PERSON_NAME] - 20075 - [PERSON_NAME] - 20075" at bounding box center [229, 66] width 207 height 20
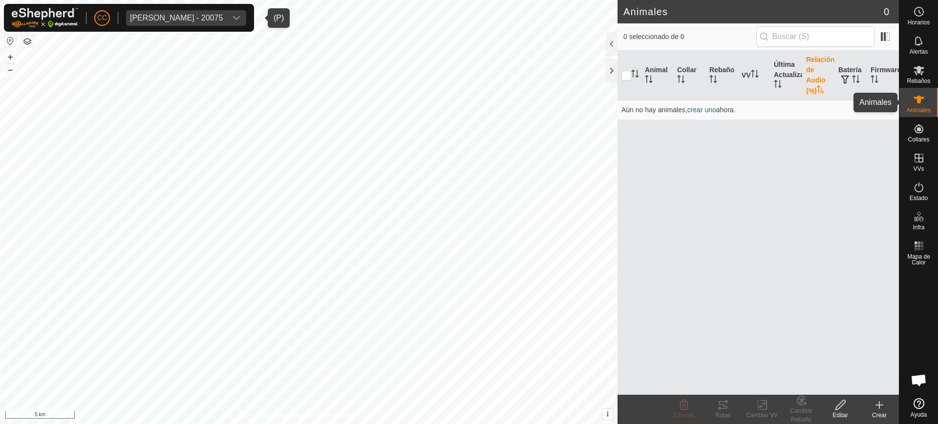
click at [926, 107] on span "Animales" at bounding box center [918, 110] width 24 height 6
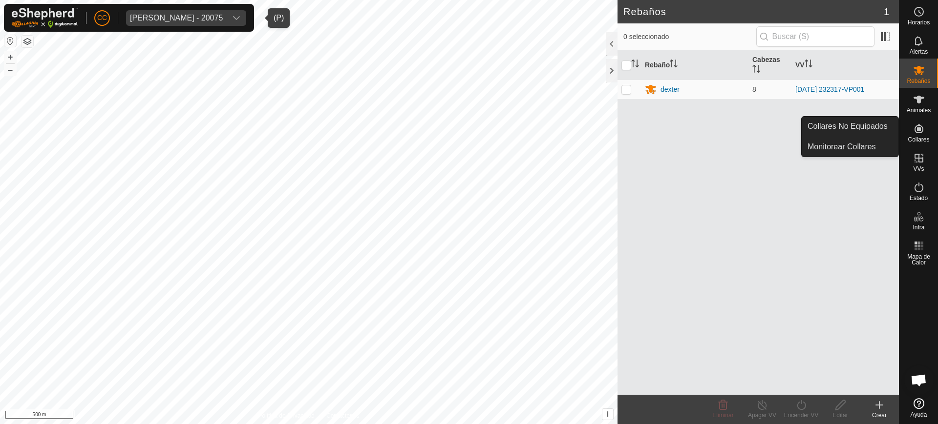
drag, startPoint x: 916, startPoint y: 120, endPoint x: 916, endPoint y: 130, distance: 9.8
click at [916, 130] on icon at bounding box center [919, 129] width 12 height 12
click at [868, 126] on link "Collares No Equipados" at bounding box center [849, 127] width 97 height 20
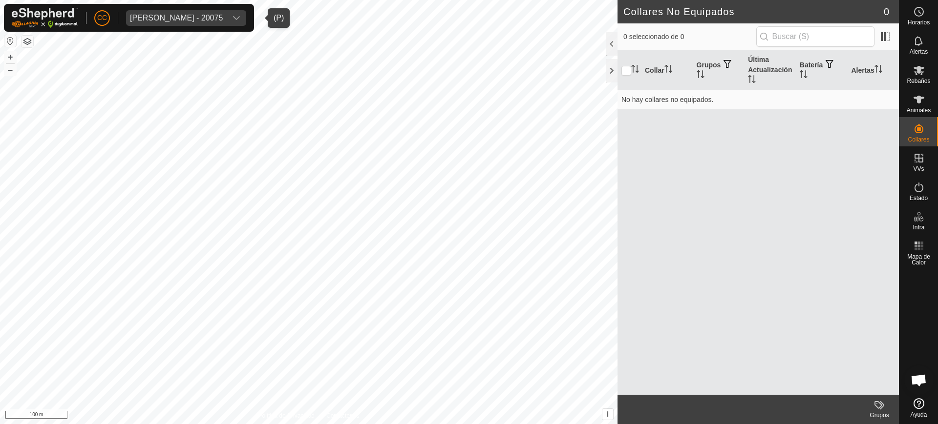
click at [189, 15] on div "Olegario Arranz Rodrigo - 20075" at bounding box center [176, 18] width 93 height 8
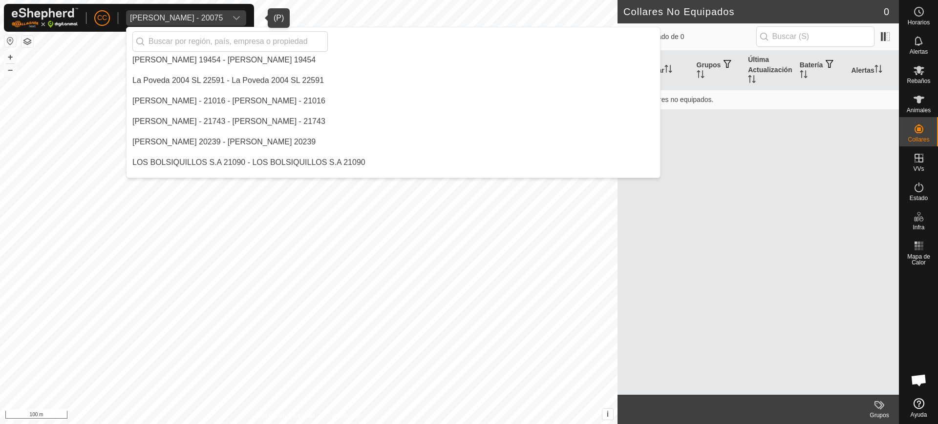
scroll to position [4410, 0]
